Goal: Task Accomplishment & Management: Use online tool/utility

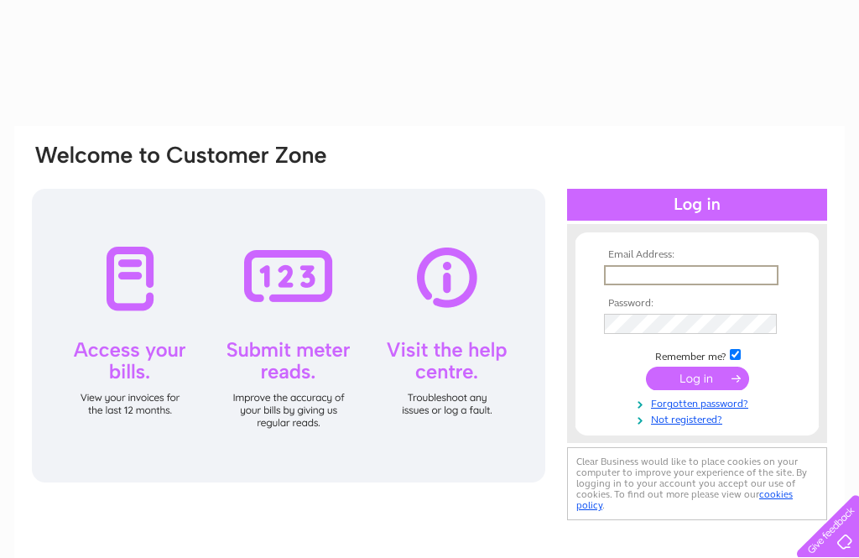
type input "Mail@tyriipottery.co.uk"
click at [697, 379] on input "submit" at bounding box center [697, 379] width 103 height 24
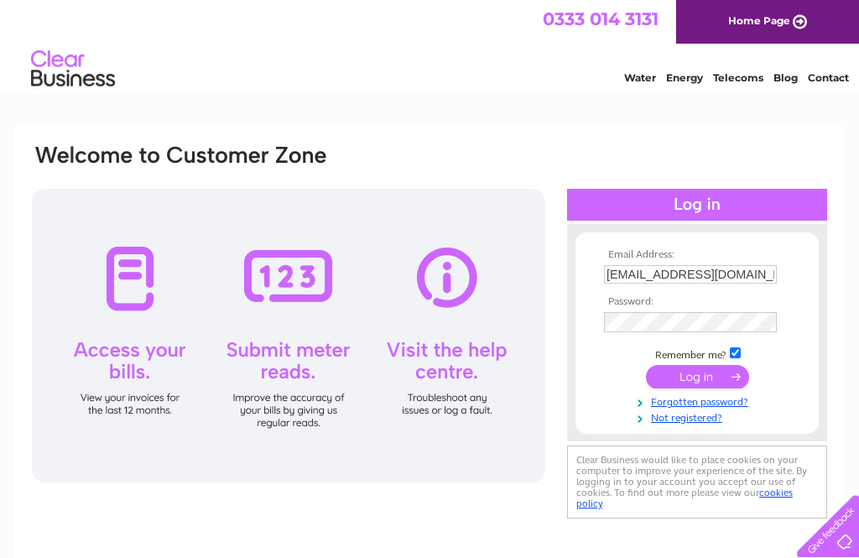
click at [711, 378] on input "submit" at bounding box center [697, 377] width 103 height 24
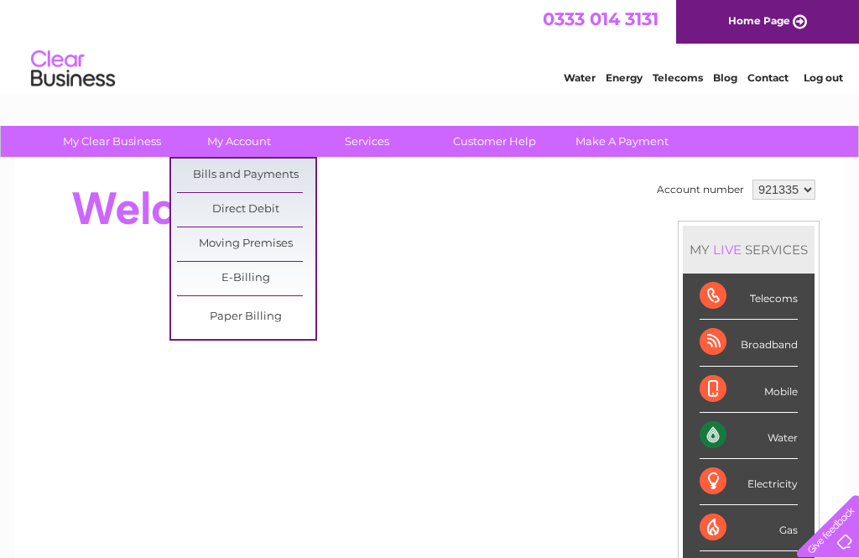
click at [188, 167] on link "Bills and Payments" at bounding box center [246, 176] width 138 height 34
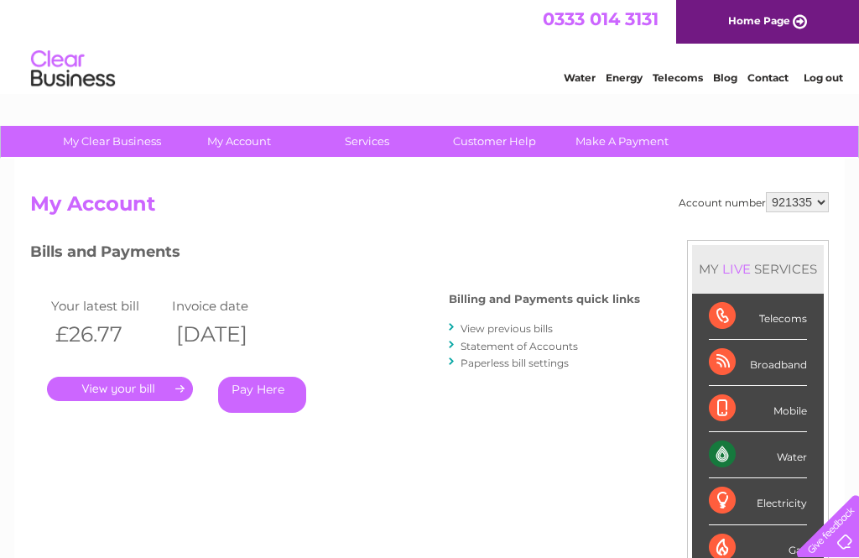
click at [164, 395] on link "." at bounding box center [120, 389] width 146 height 24
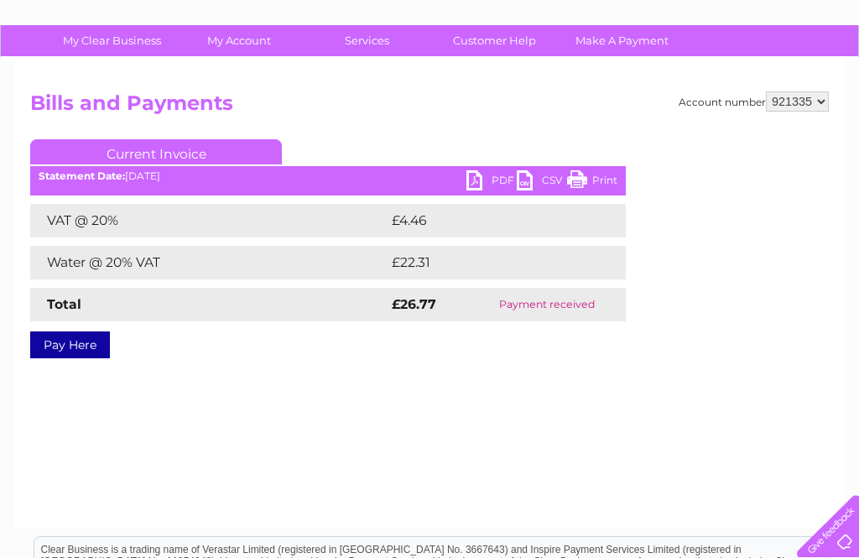
scroll to position [97, 0]
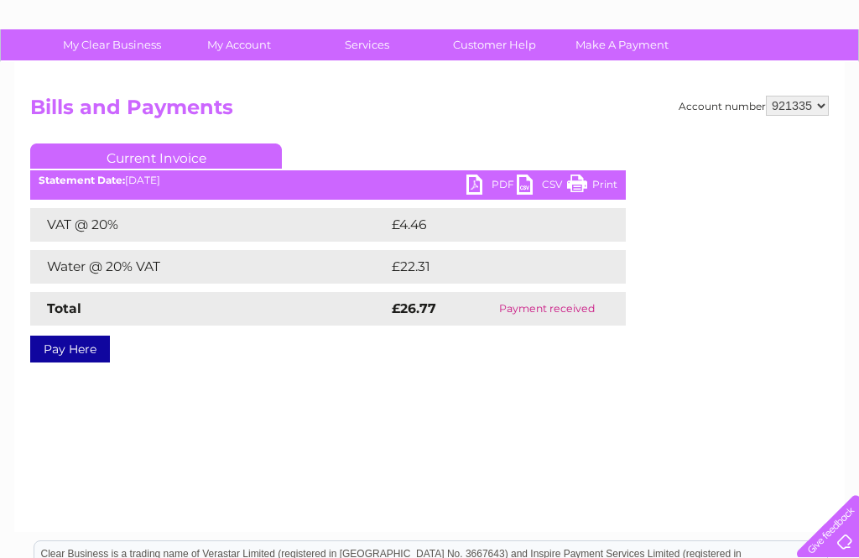
click at [478, 187] on link "PDF" at bounding box center [492, 187] width 50 height 24
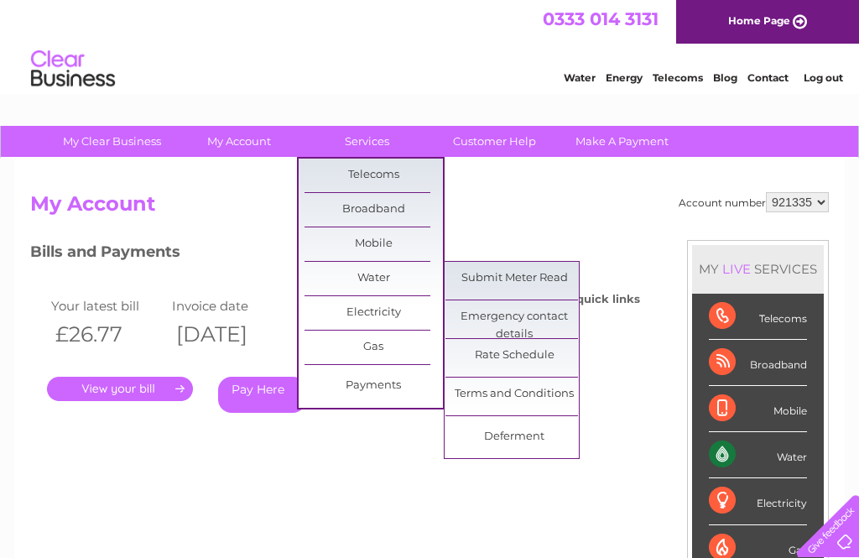
click at [546, 279] on link "Submit Meter Read" at bounding box center [515, 279] width 138 height 34
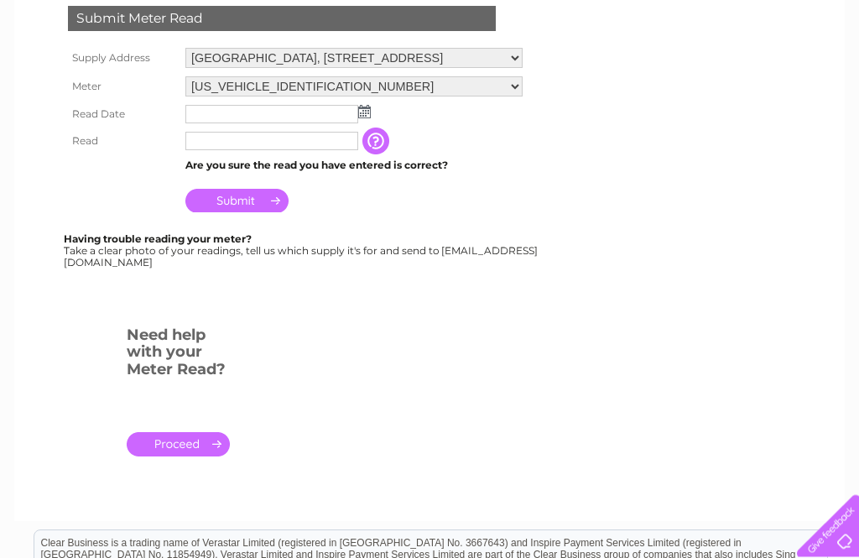
scroll to position [316, 0]
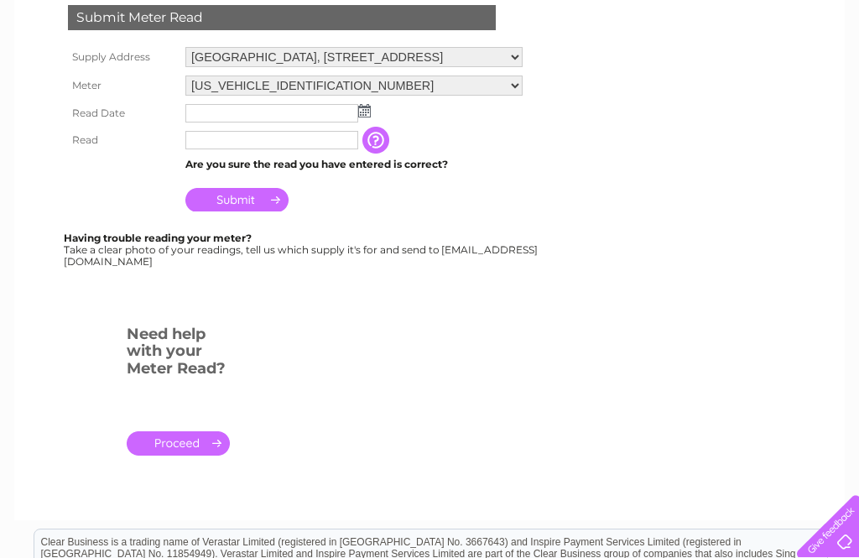
click at [212, 437] on link "." at bounding box center [178, 443] width 103 height 24
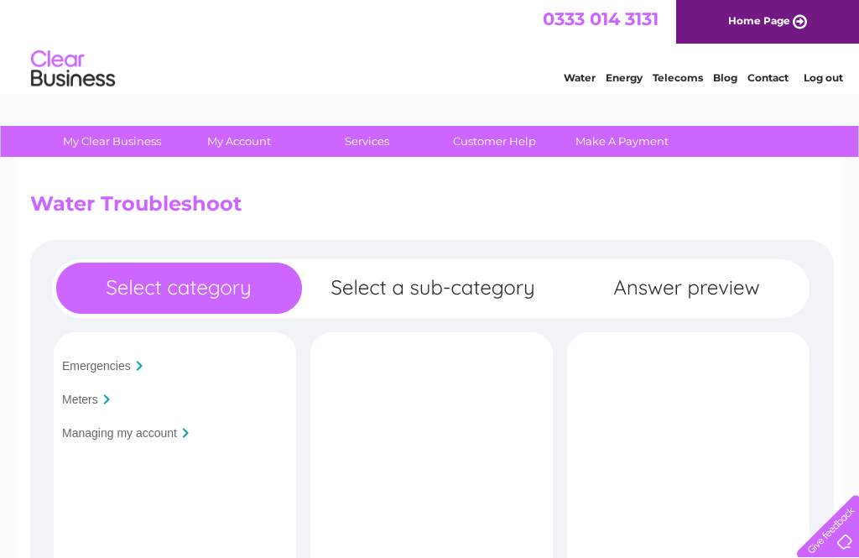
click at [87, 395] on input "Meters" at bounding box center [80, 399] width 36 height 13
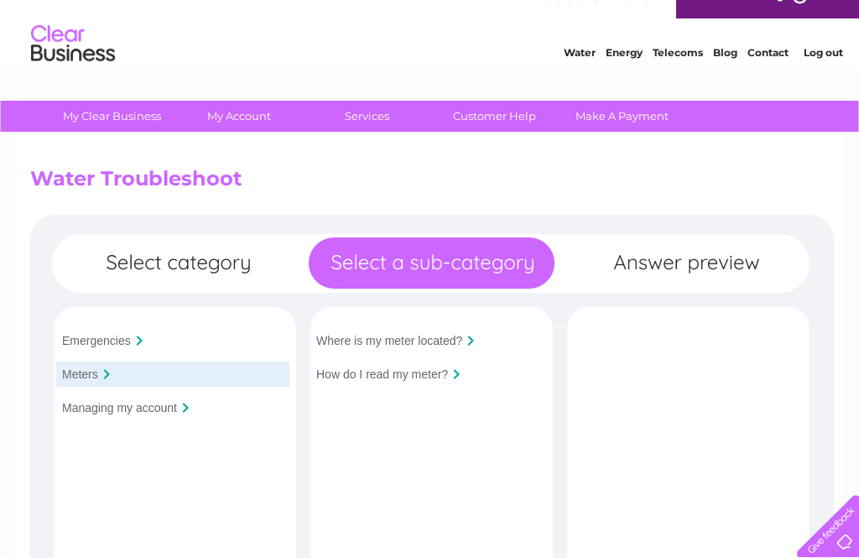
scroll to position [39, 0]
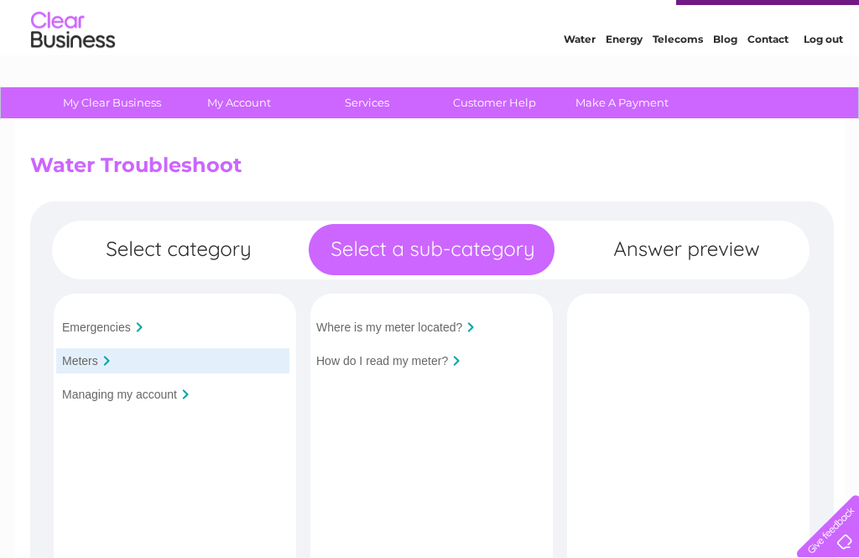
click at [445, 366] on input "How do I read my meter?" at bounding box center [382, 360] width 132 height 13
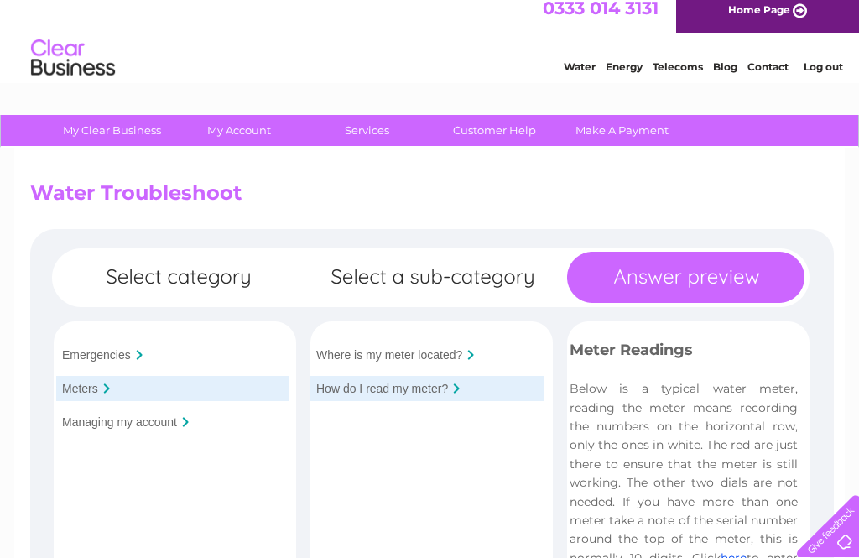
scroll to position [0, 0]
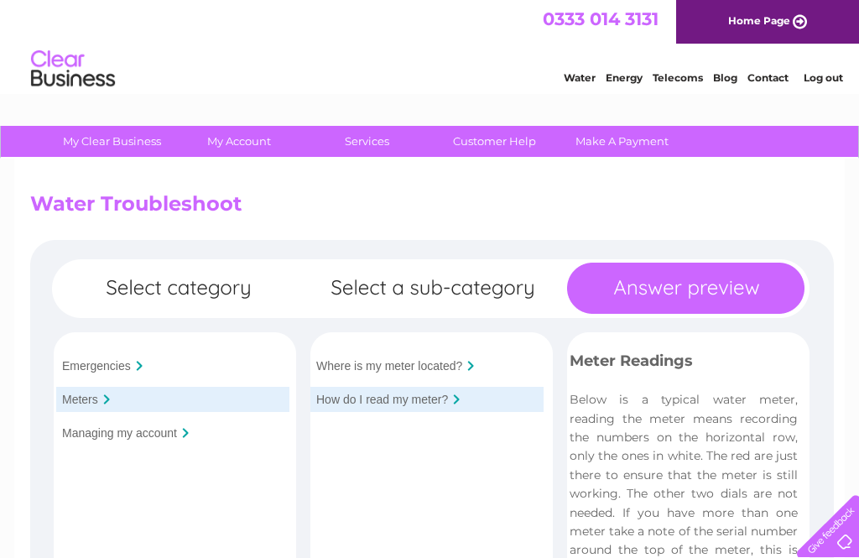
click at [831, 82] on link "Log out" at bounding box center [823, 77] width 39 height 13
